Goal: Check status: Check status

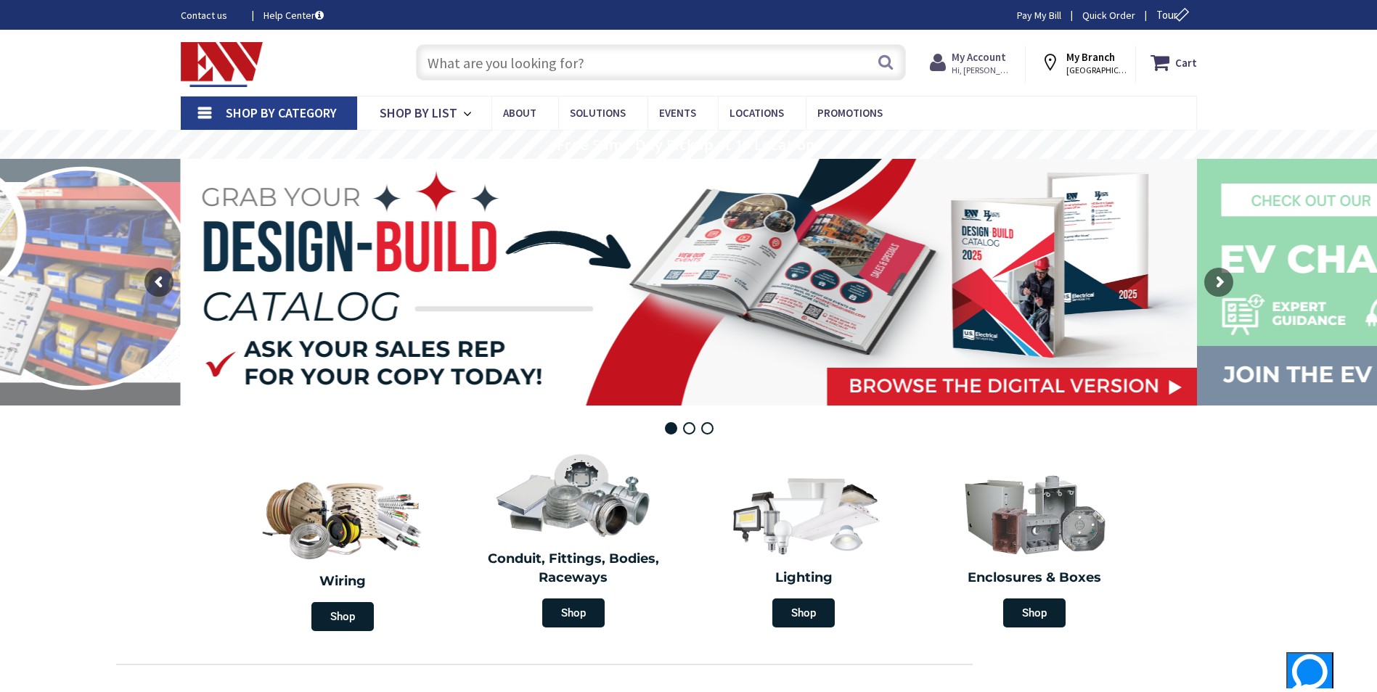
click at [990, 60] on strong "My Account" at bounding box center [979, 57] width 54 height 14
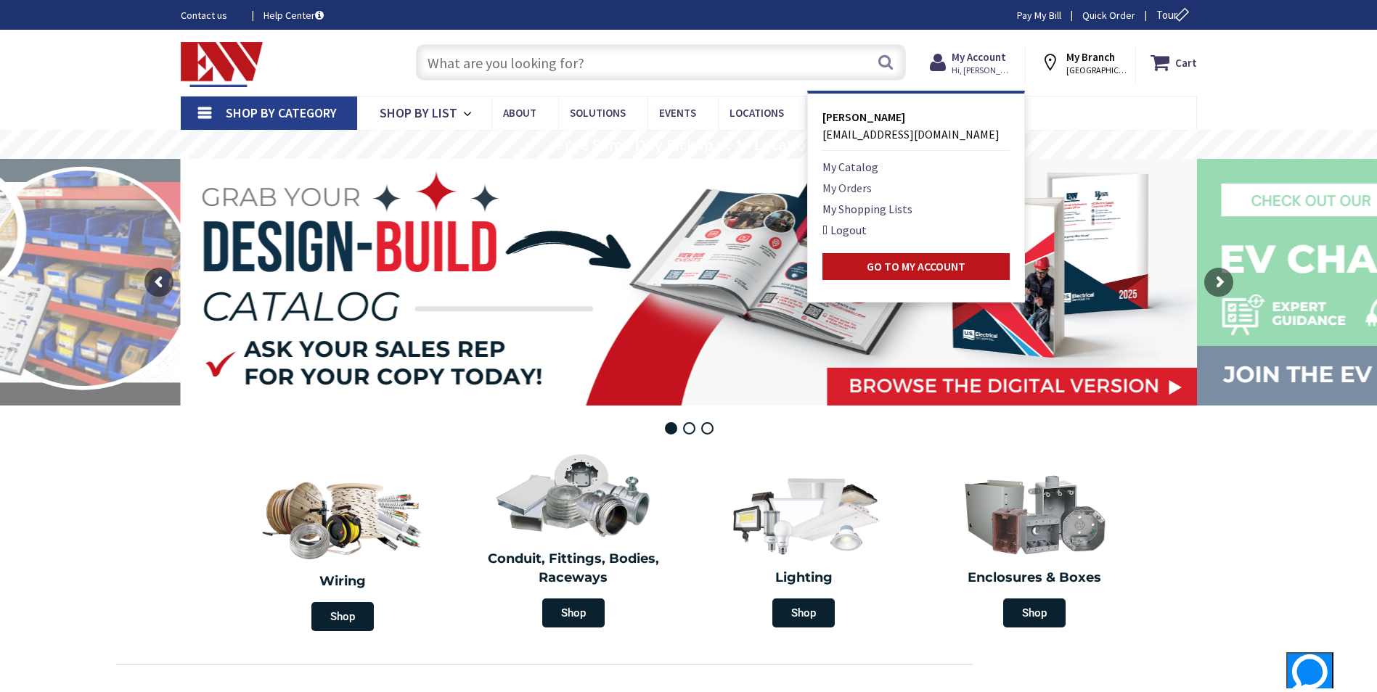
click at [859, 189] on link "My Orders" at bounding box center [846, 187] width 49 height 17
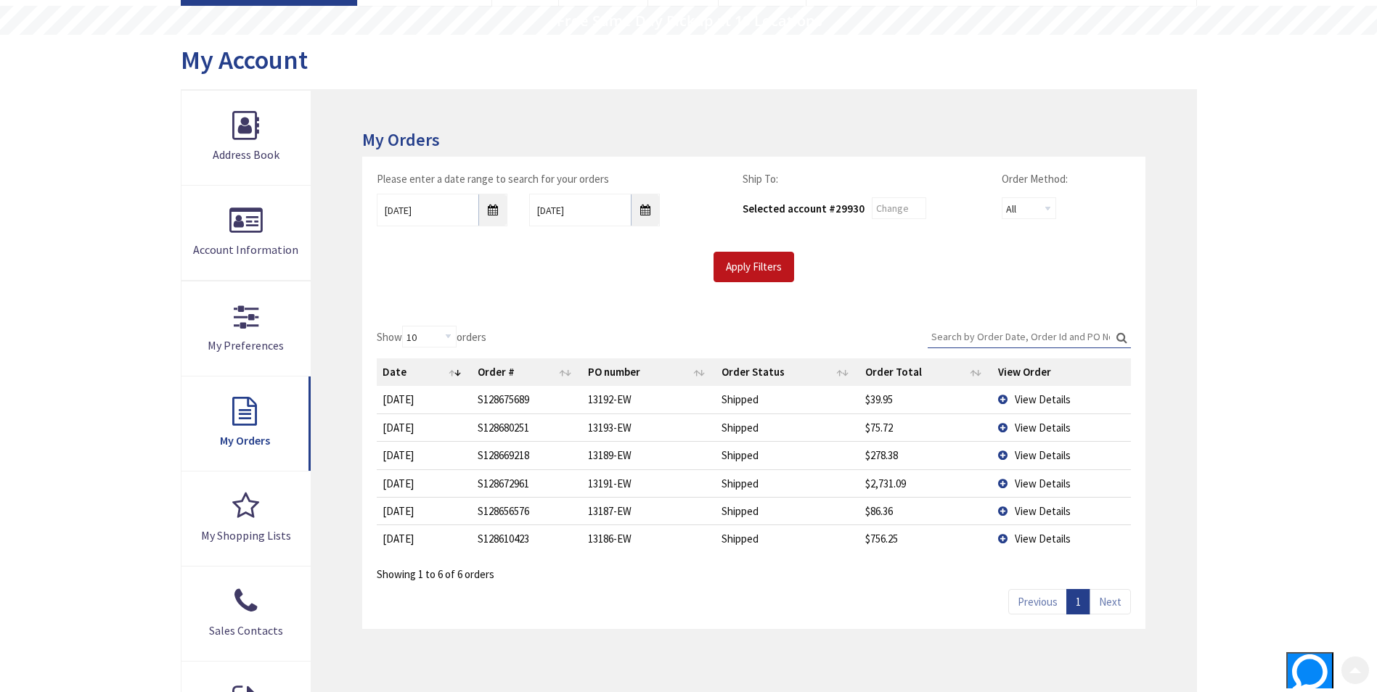
scroll to position [145, 0]
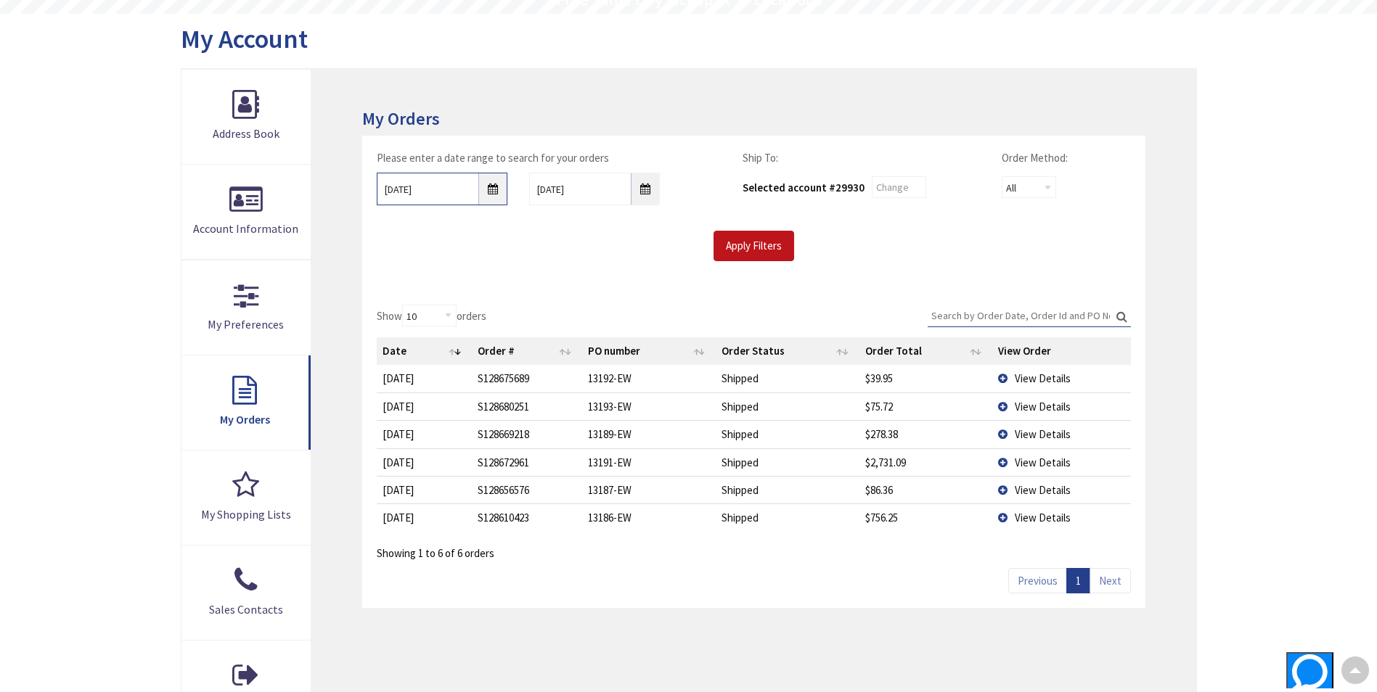
click at [493, 185] on input "8/26/2025" at bounding box center [442, 189] width 131 height 33
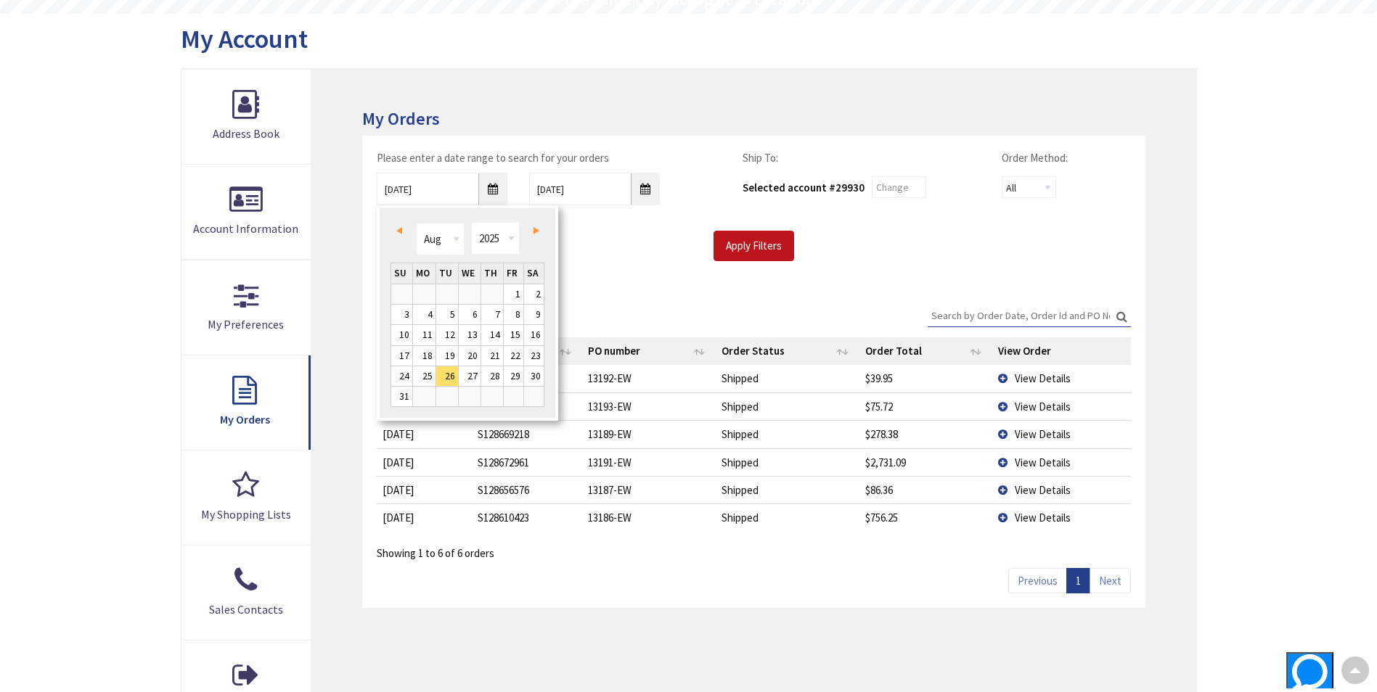
click at [401, 226] on link "Prev" at bounding box center [402, 231] width 20 height 20
click at [446, 291] on link "1" at bounding box center [447, 295] width 22 height 20
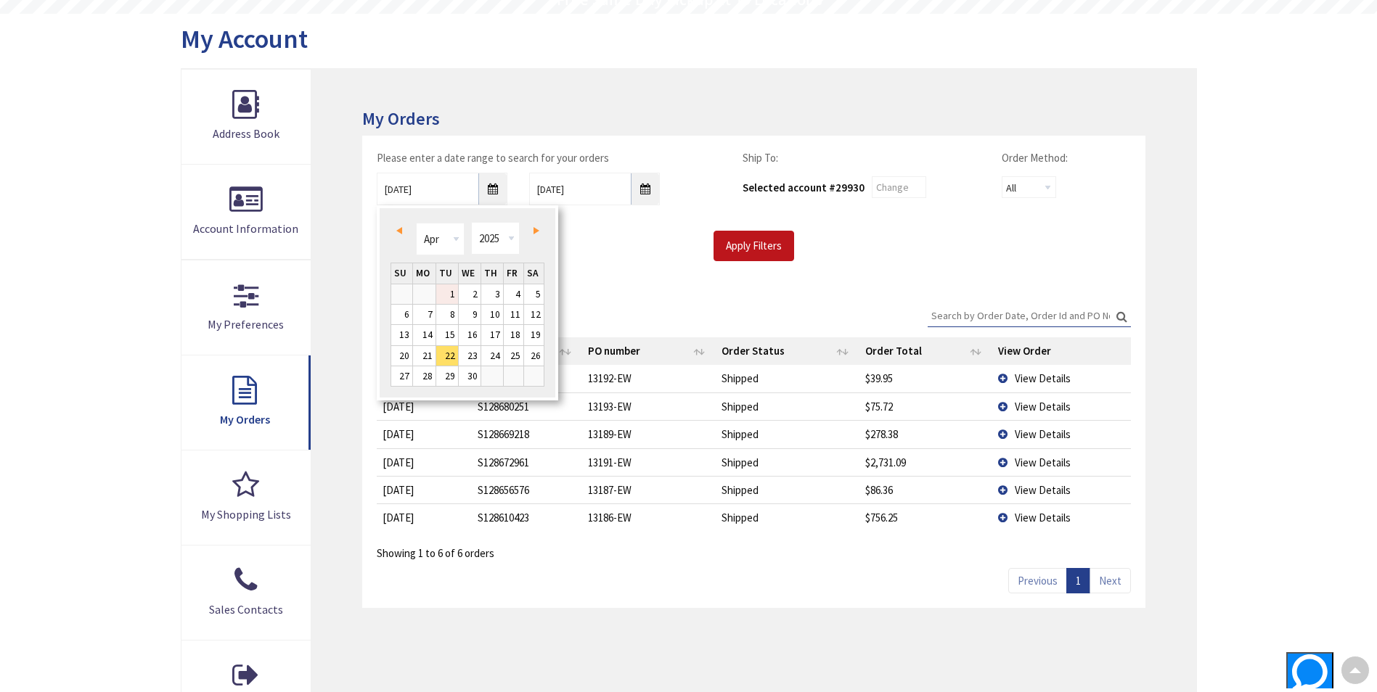
type input "04/01/2025"
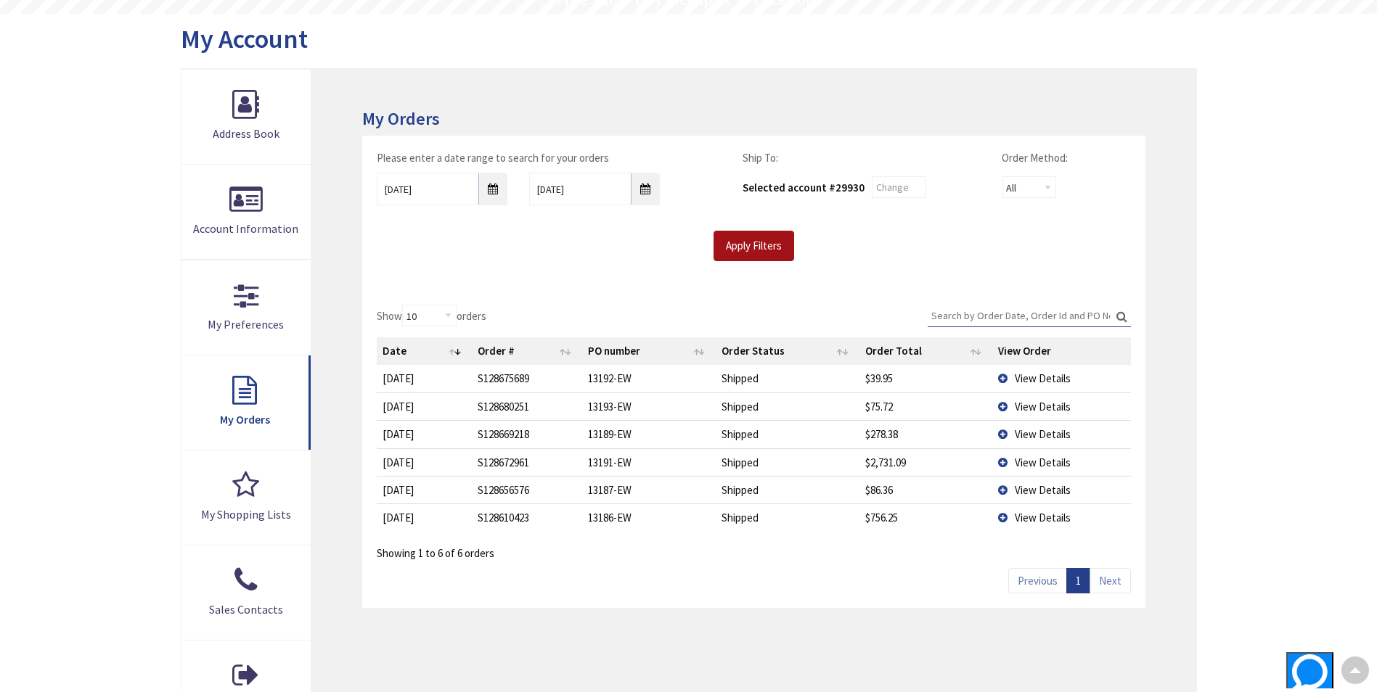
click at [749, 245] on input "Apply Filters" at bounding box center [754, 246] width 81 height 30
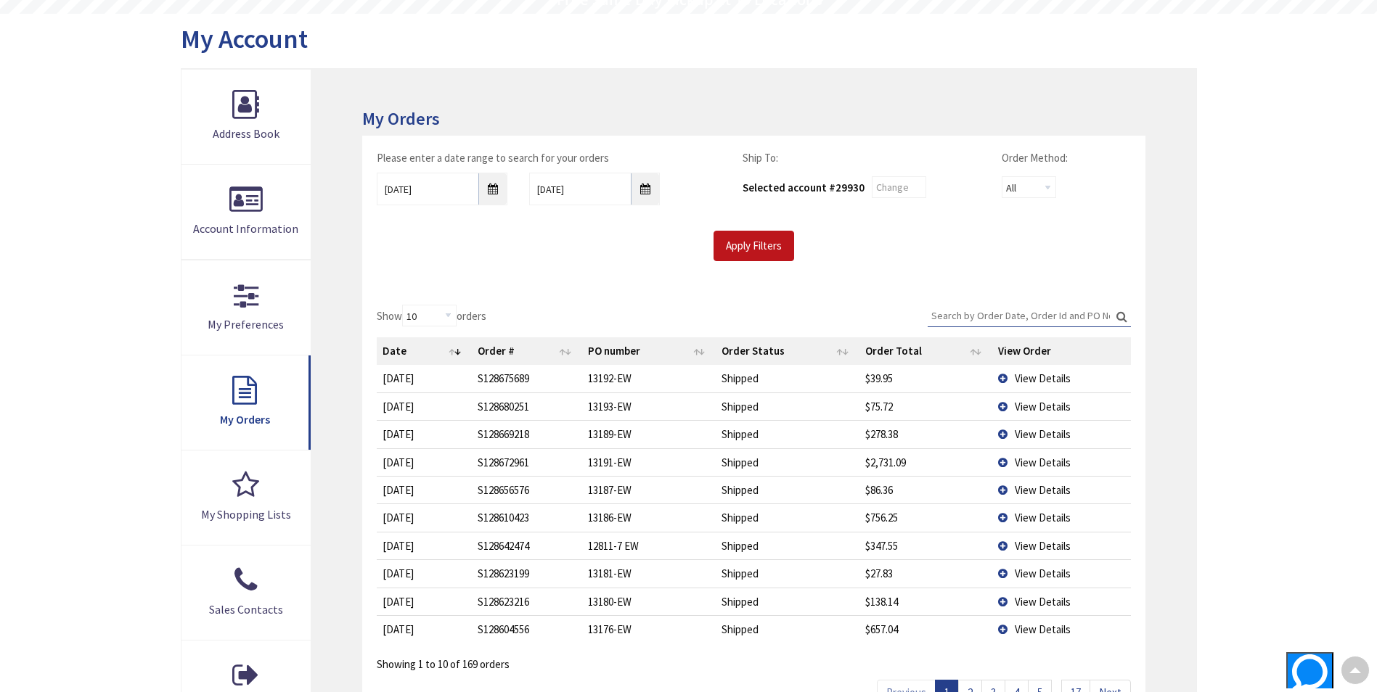
click at [966, 320] on input "Search:" at bounding box center [1029, 316] width 203 height 22
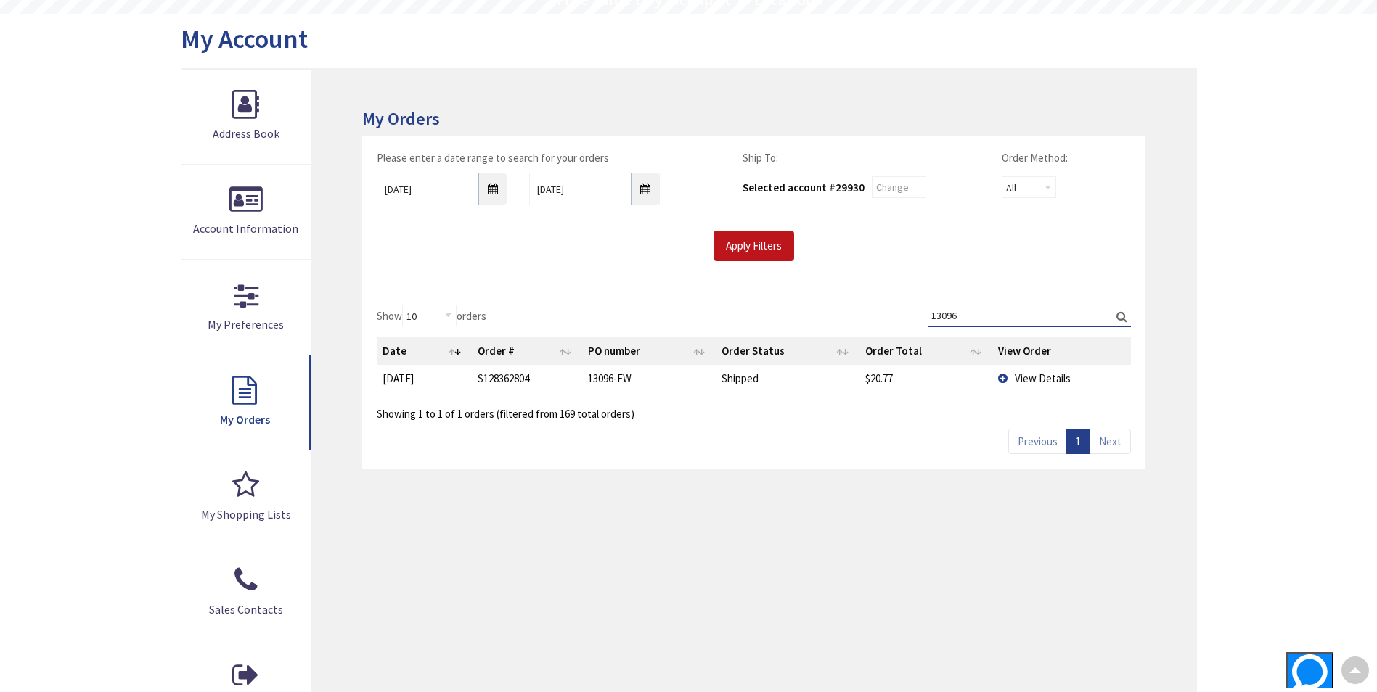
click at [1050, 377] on span "View Details" at bounding box center [1043, 379] width 56 height 14
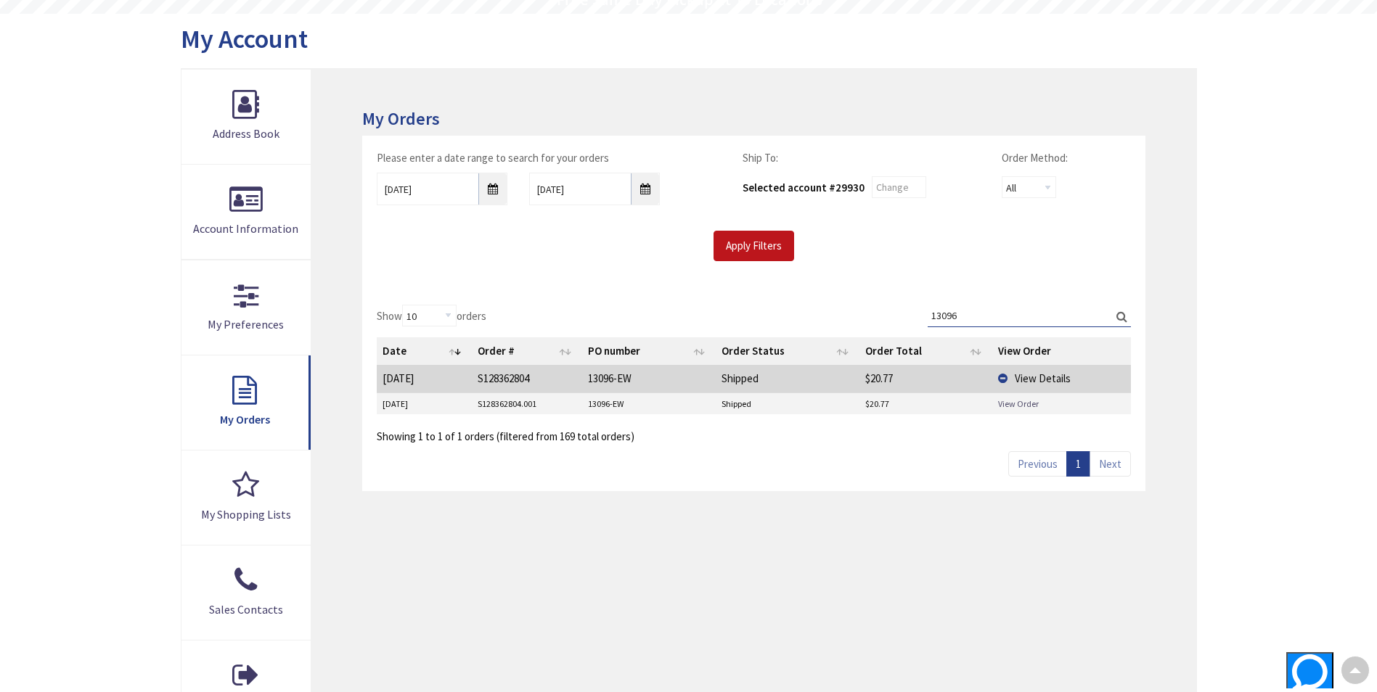
click at [1025, 398] on link "View Order" at bounding box center [1018, 404] width 41 height 12
click at [976, 306] on input "13096" at bounding box center [1029, 316] width 203 height 22
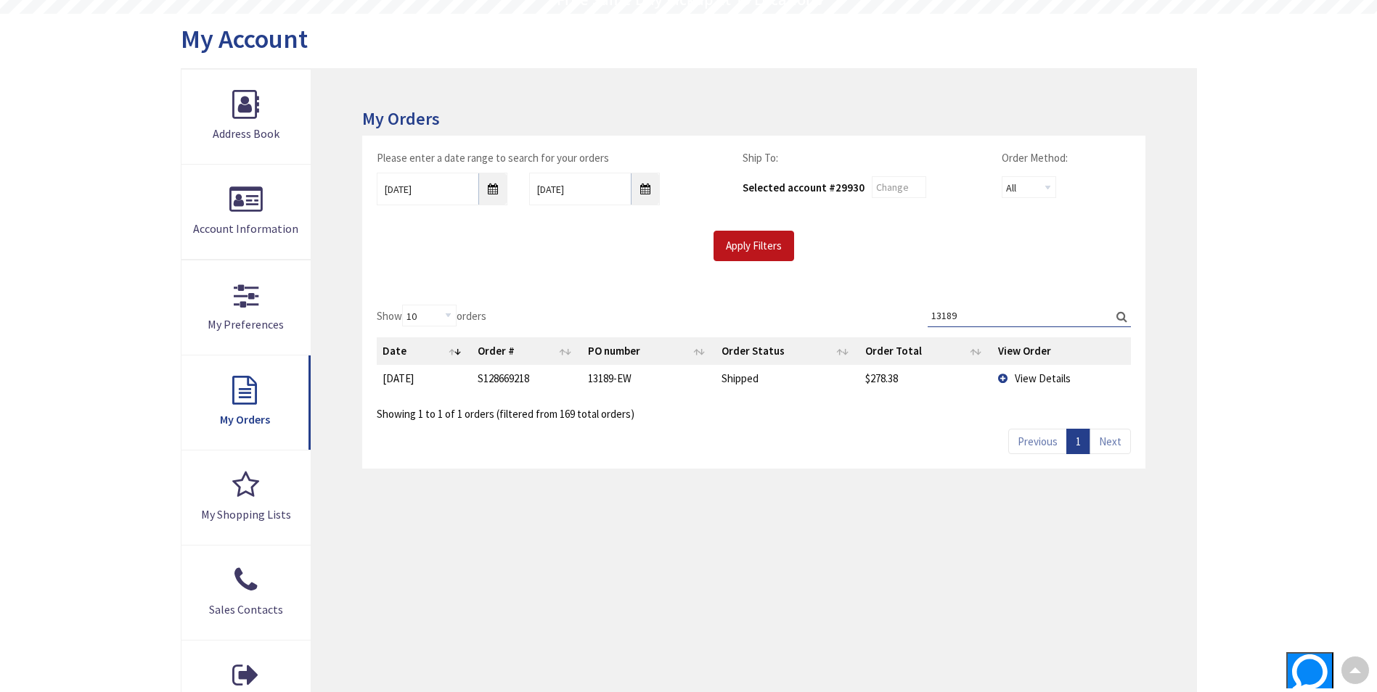
click at [1045, 382] on span "View Details" at bounding box center [1043, 379] width 56 height 14
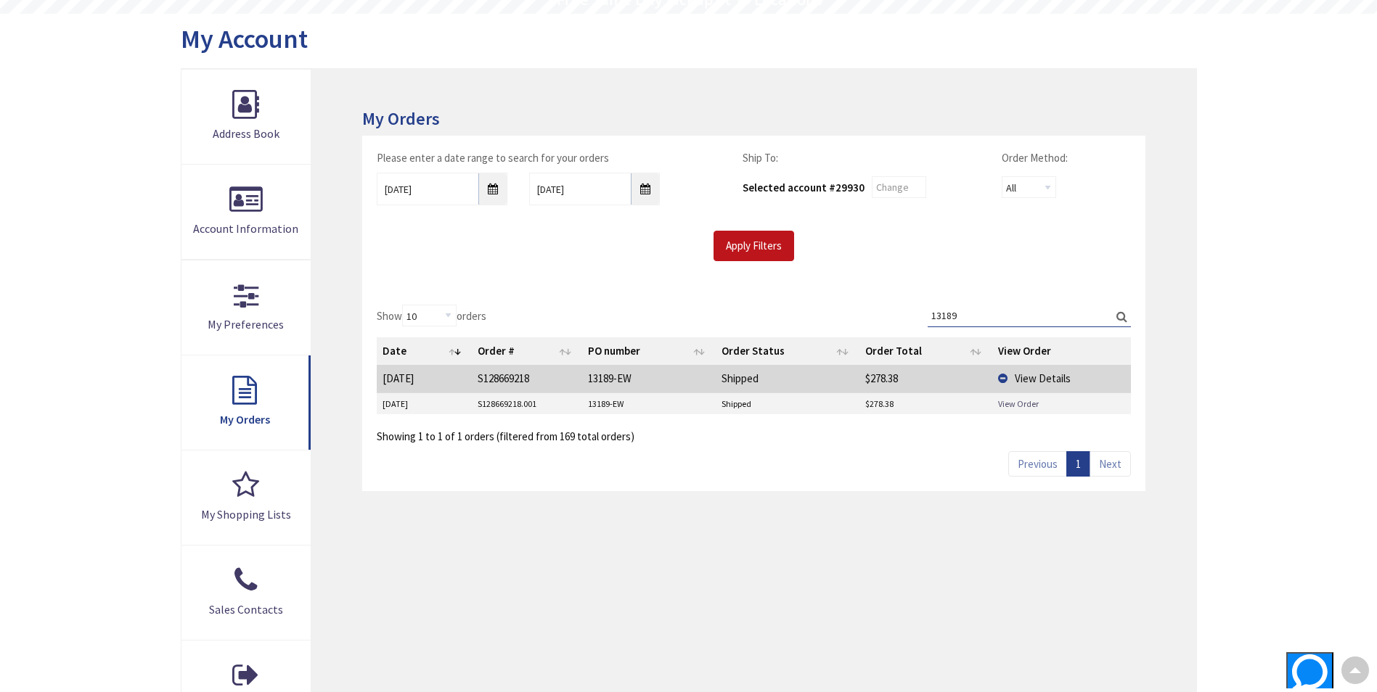
click at [1020, 401] on link "View Order" at bounding box center [1018, 404] width 41 height 12
click at [968, 305] on input "13189" at bounding box center [1029, 316] width 203 height 22
drag, startPoint x: 968, startPoint y: 310, endPoint x: 891, endPoint y: 327, distance: 79.6
click at [892, 326] on div "Show 10 25 50 100 orders Search: 13189 Date Order # PO number Order Status Orde…" at bounding box center [753, 374] width 753 height 139
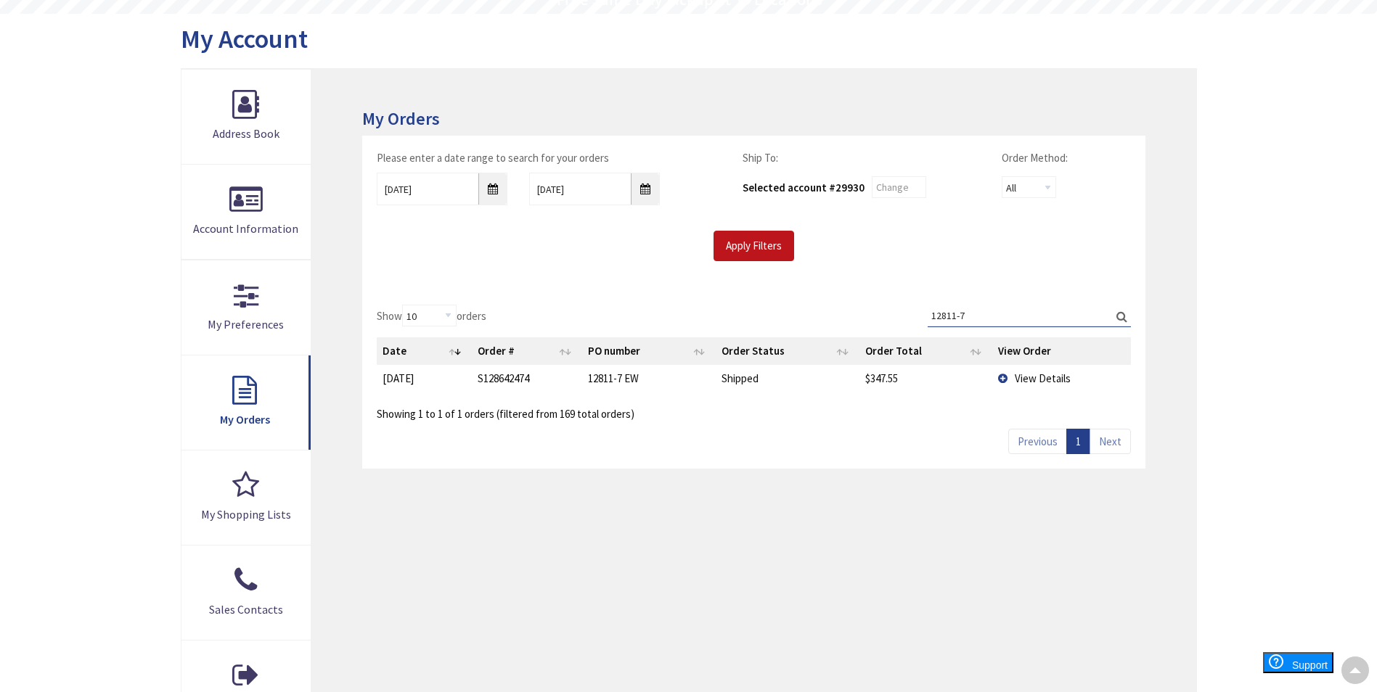
type input "12811-7"
click at [1016, 380] on span "View Details" at bounding box center [1043, 379] width 56 height 14
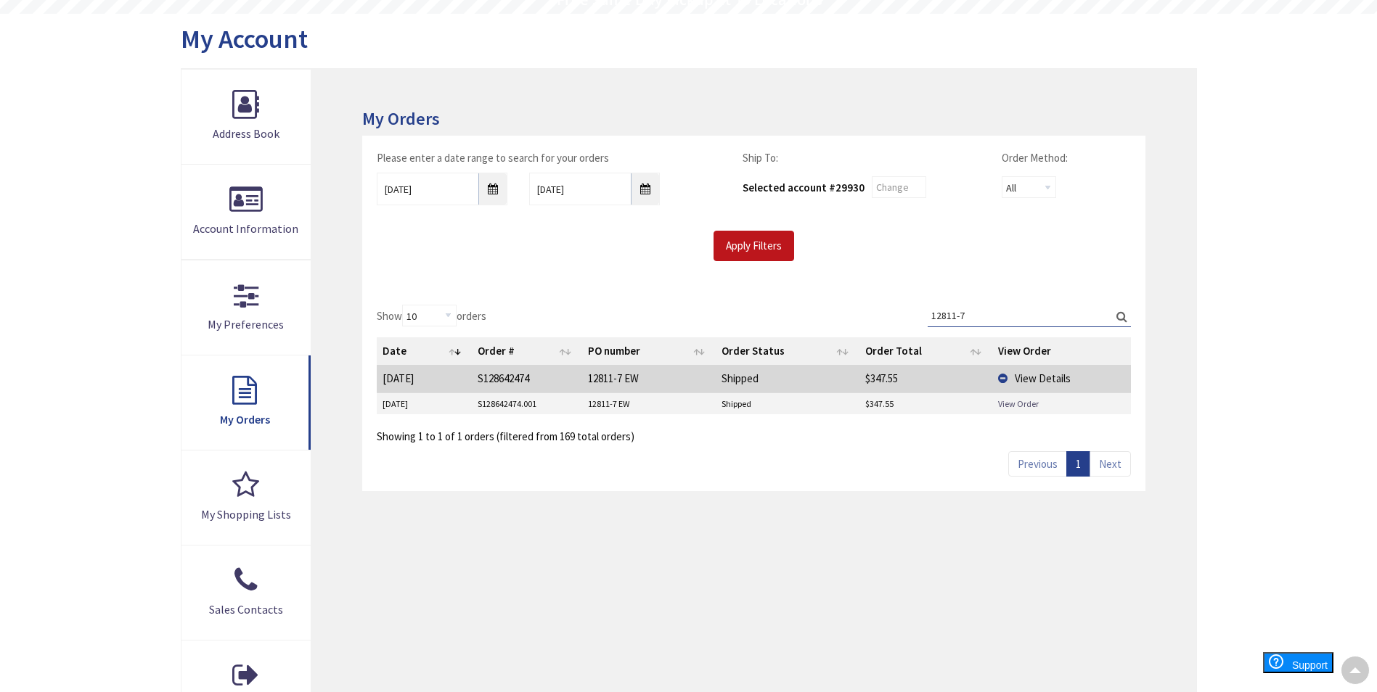
click at [1018, 398] on link "View Order" at bounding box center [1018, 404] width 41 height 12
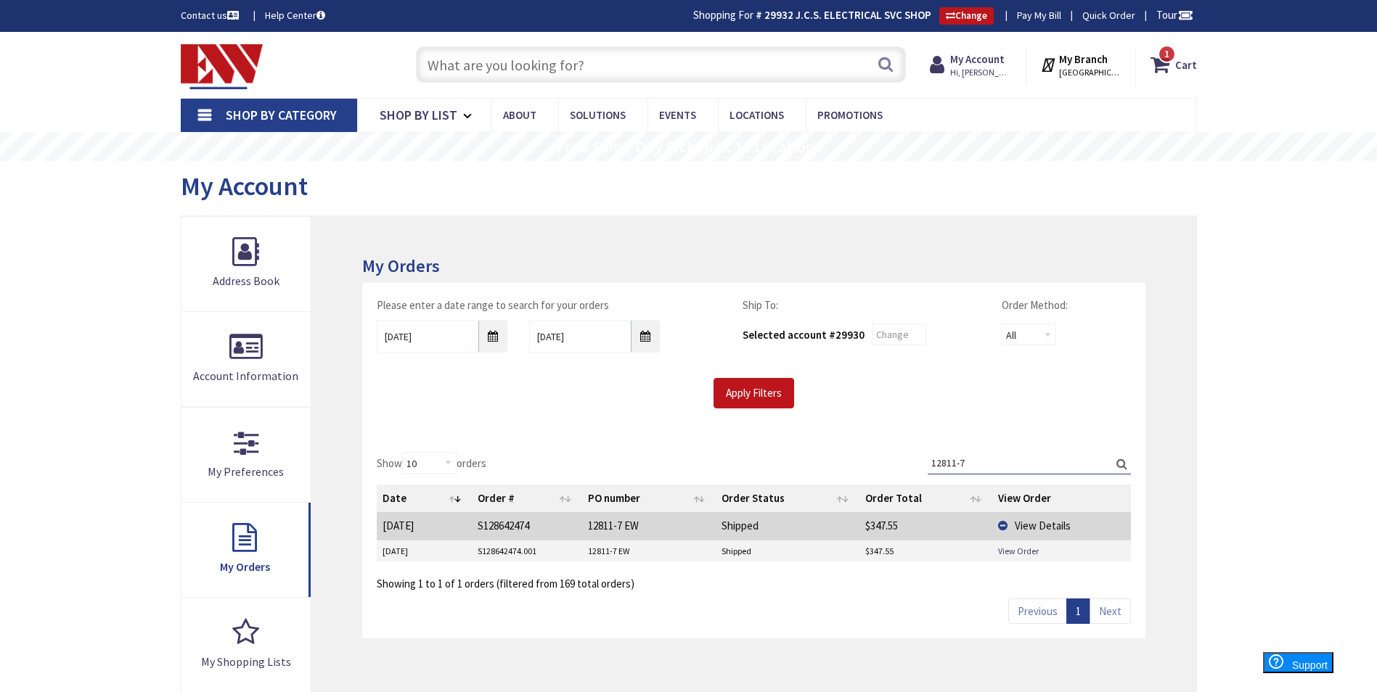
click at [631, 73] on input "text" at bounding box center [661, 64] width 490 height 36
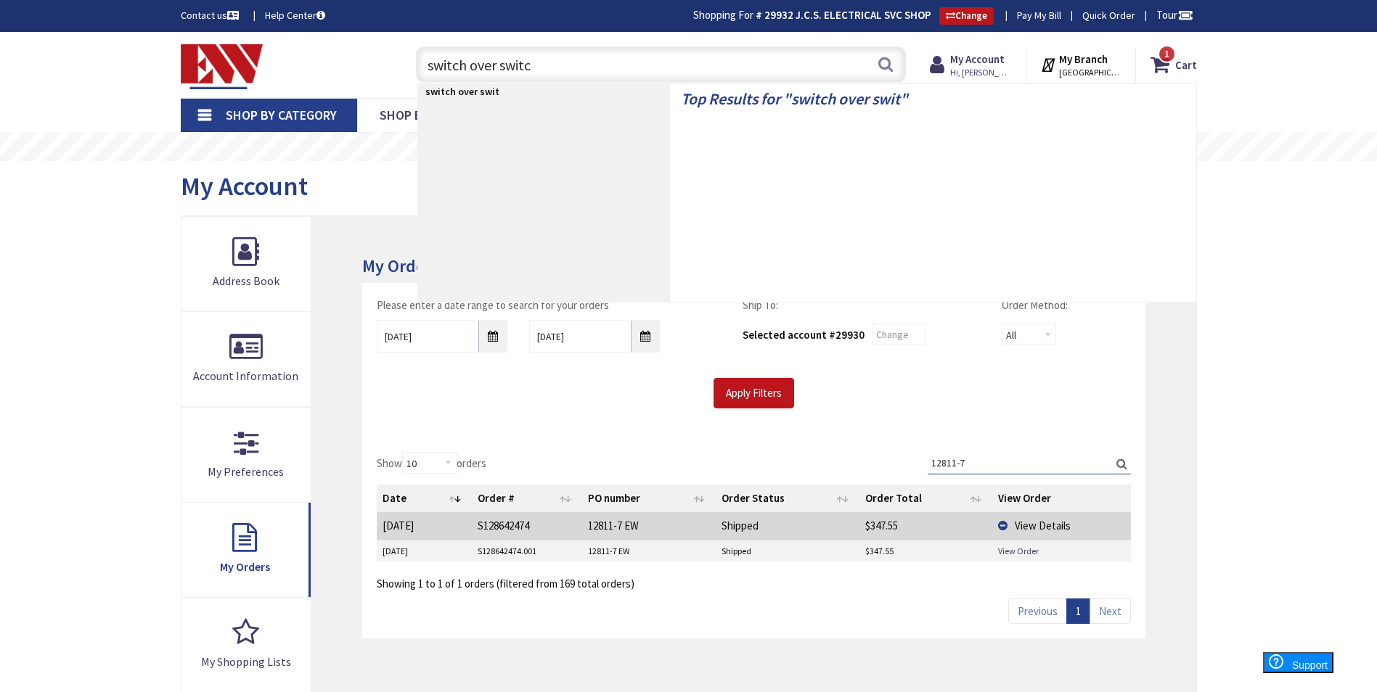
type input "switch over switch"
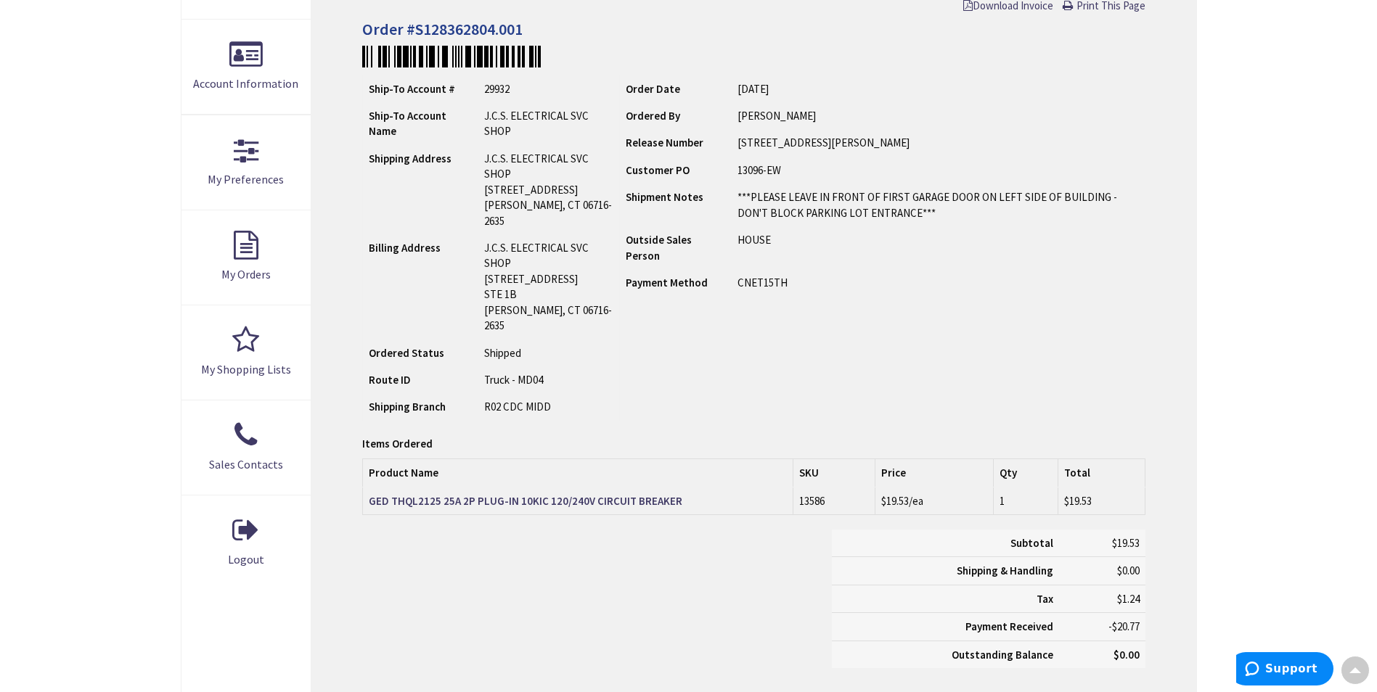
scroll to position [293, 0]
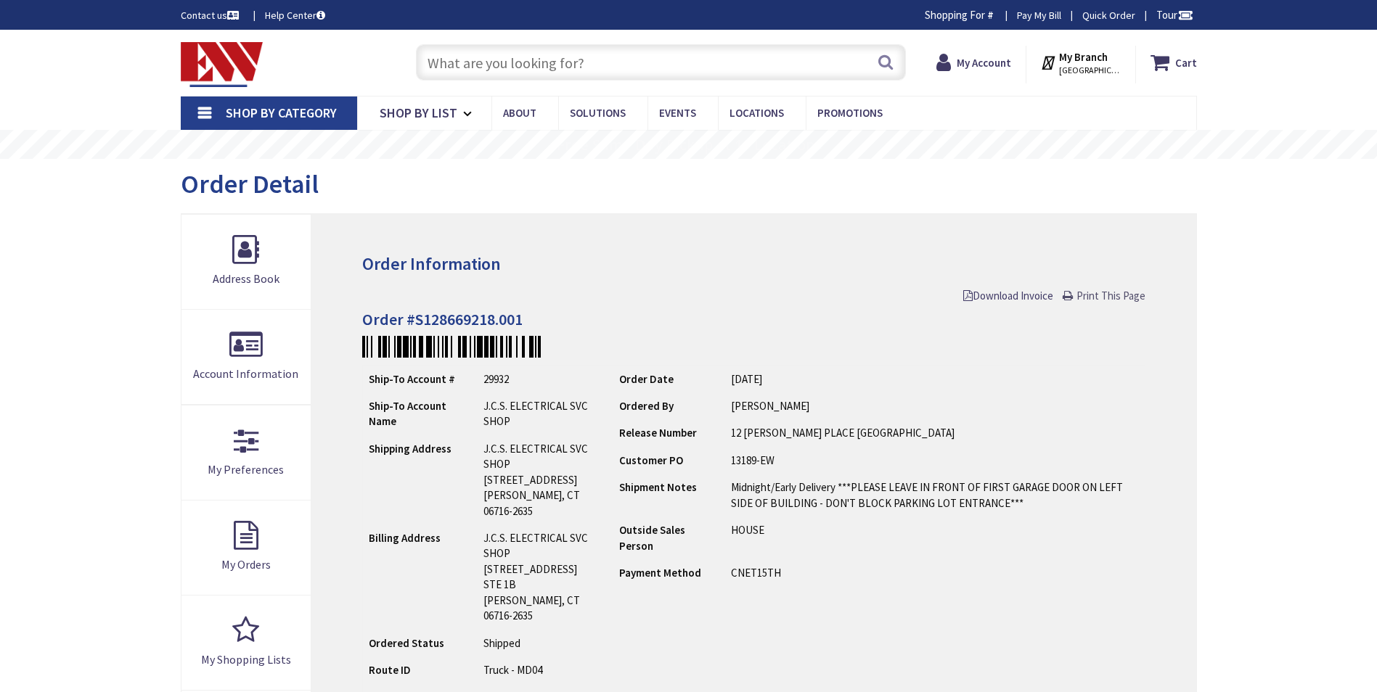
click at [1098, 297] on span "Print This Page" at bounding box center [1110, 296] width 69 height 14
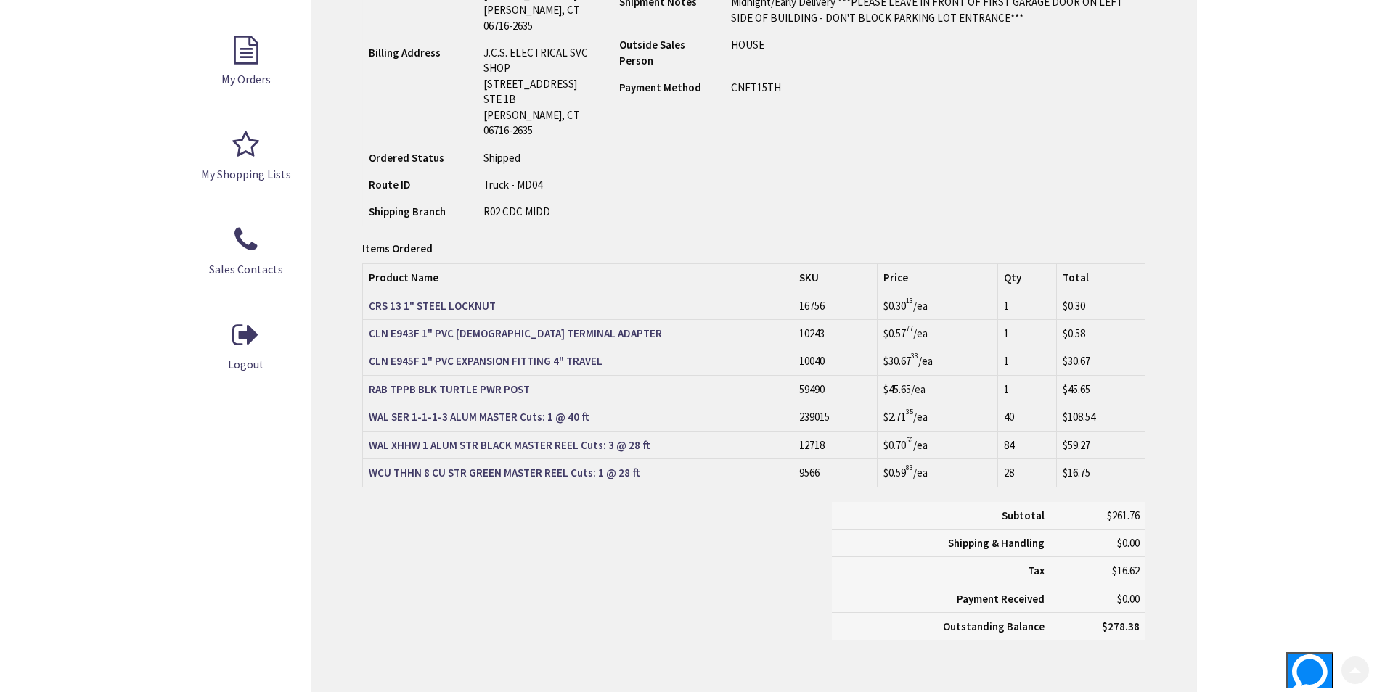
scroll to position [508, 0]
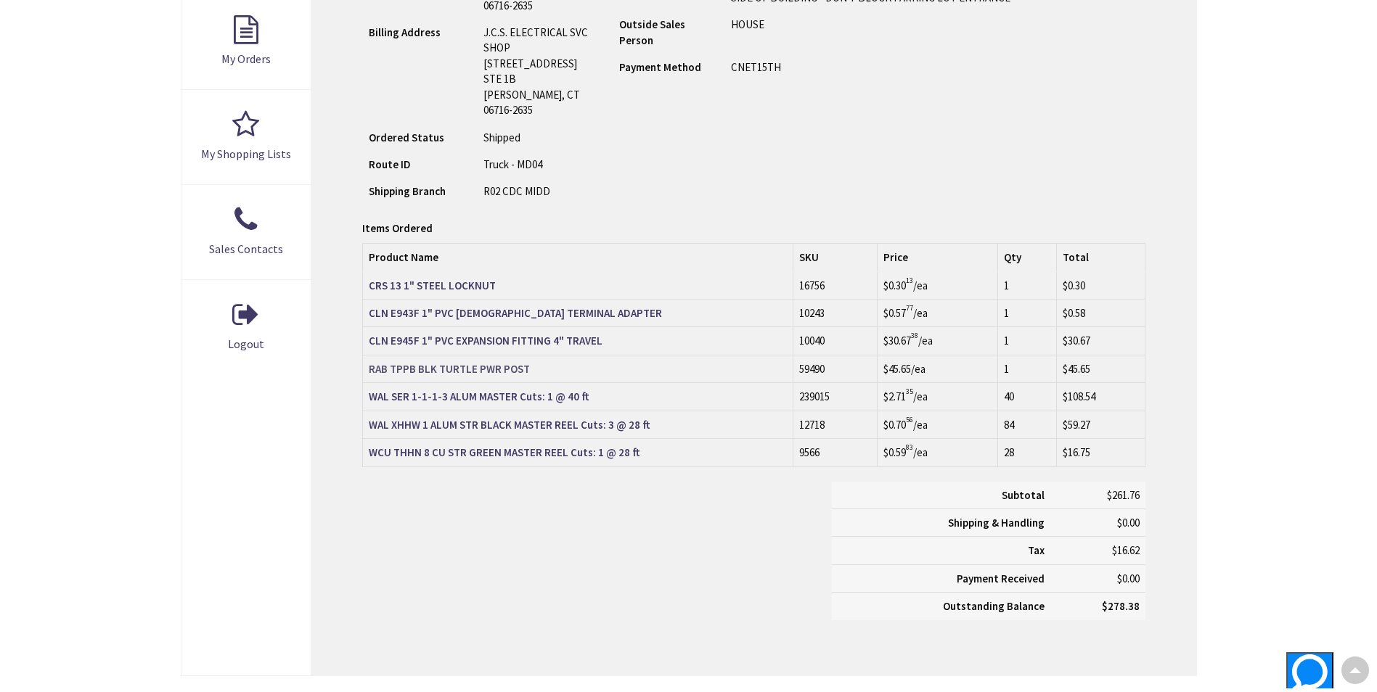
click at [495, 362] on strong "RAB TPPB BLK TURTLE PWR POST" at bounding box center [449, 369] width 161 height 14
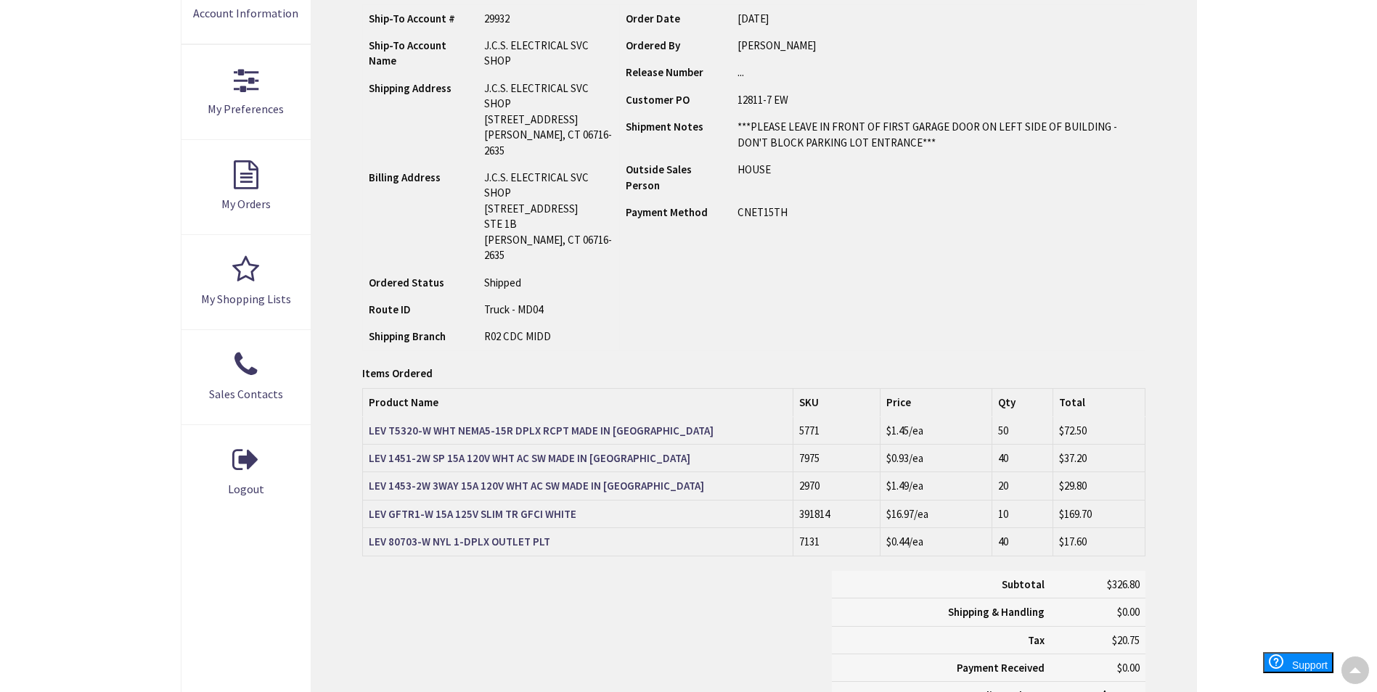
scroll to position [365, 0]
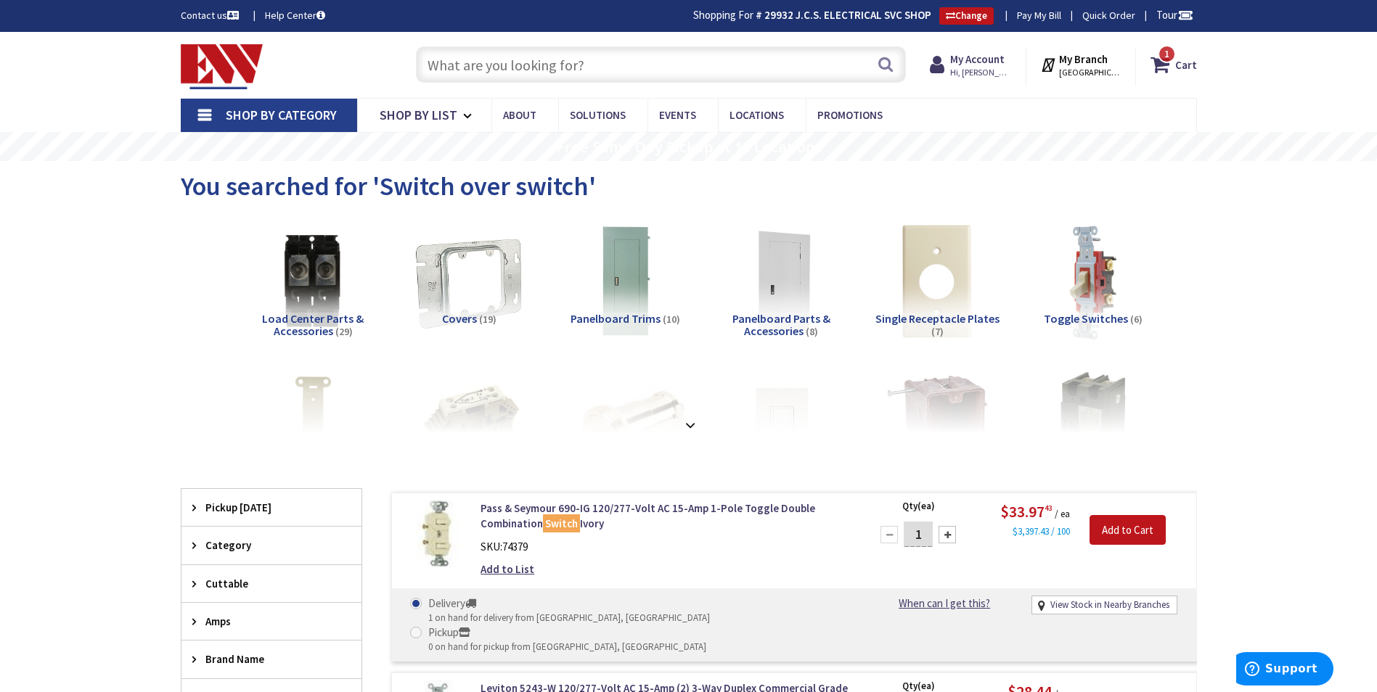
drag, startPoint x: 565, startPoint y: 68, endPoint x: 538, endPoint y: 65, distance: 27.8
click at [565, 65] on input "text" at bounding box center [661, 64] width 490 height 36
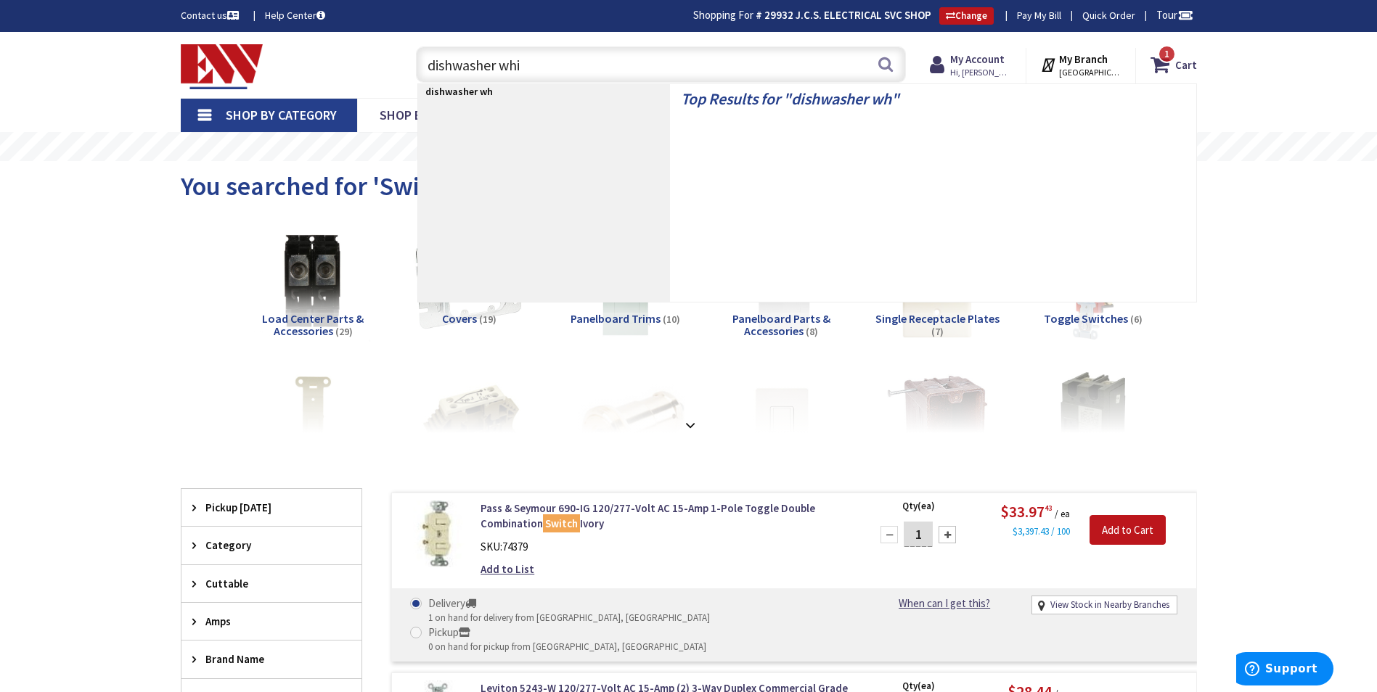
type input "dishwasher whip"
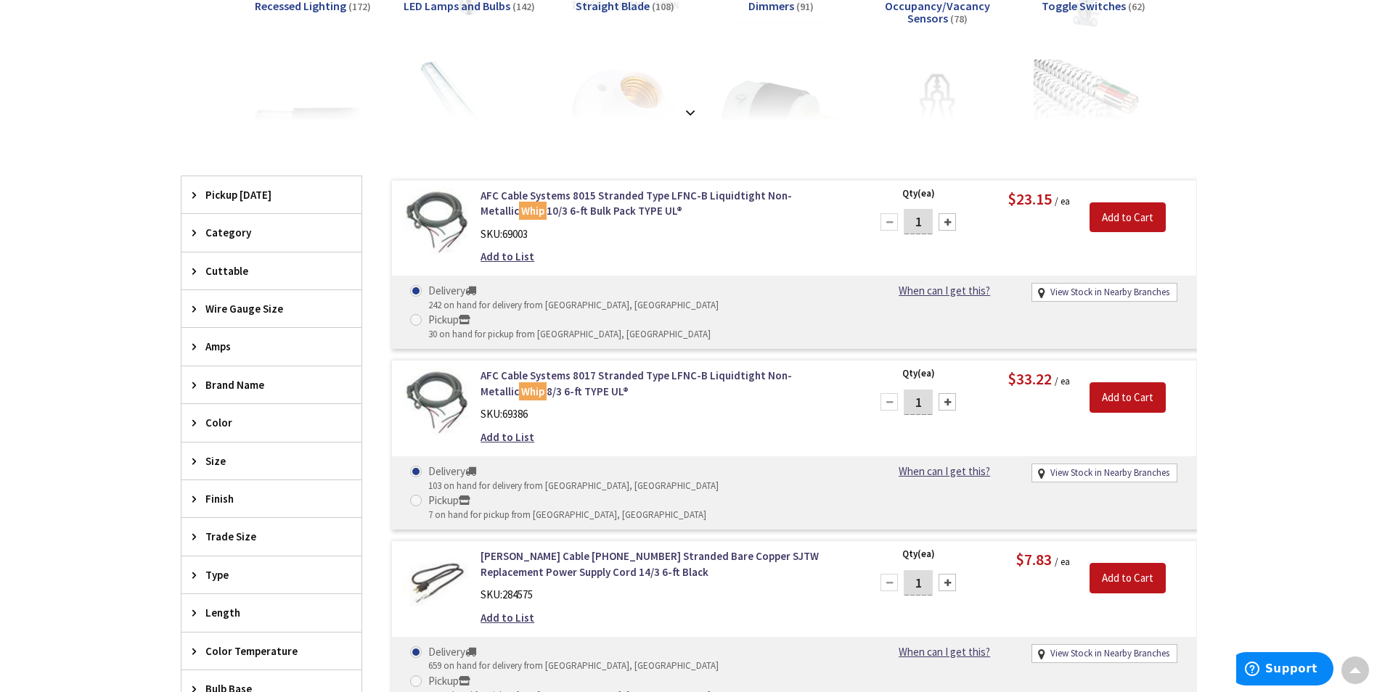
scroll to position [293, 0]
